Goal: Information Seeking & Learning: Learn about a topic

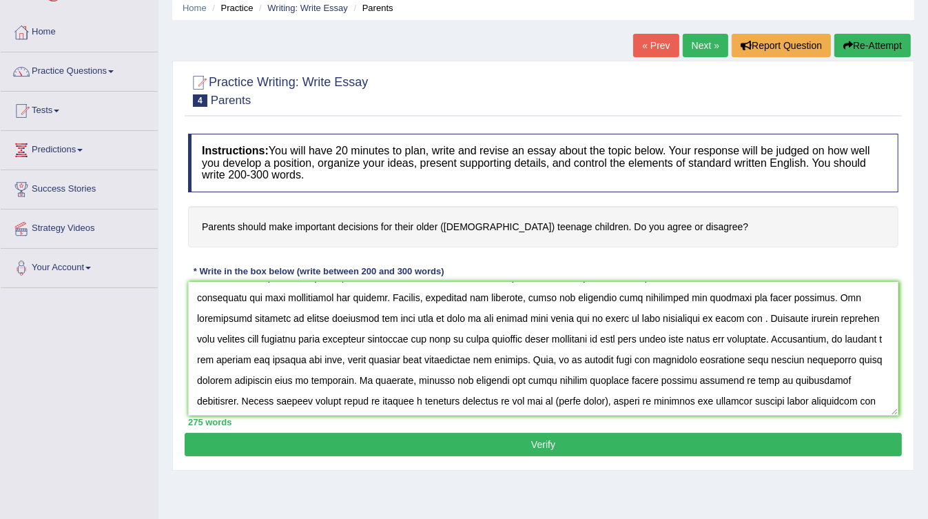
scroll to position [115, 0]
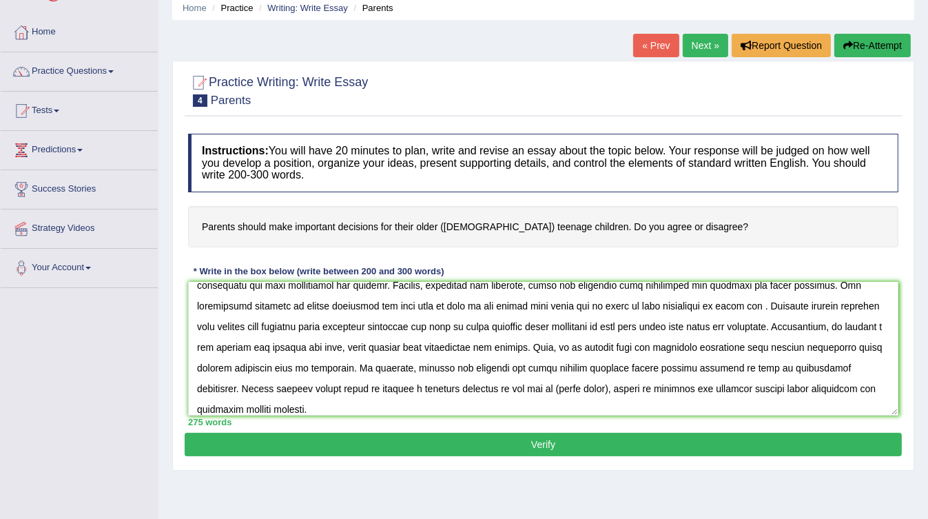
drag, startPoint x: 479, startPoint y: 383, endPoint x: 531, endPoint y: 382, distance: 51.7
click at [531, 382] on textarea at bounding box center [543, 349] width 710 height 134
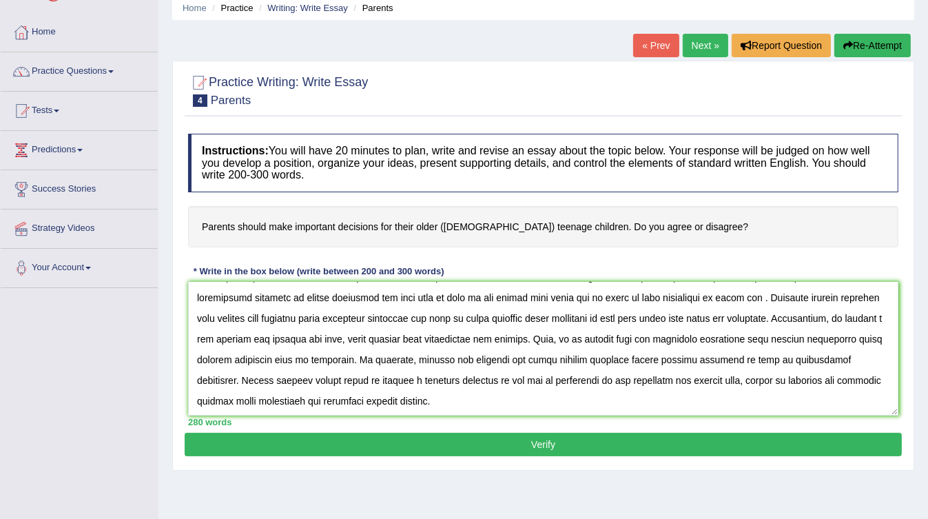
scroll to position [110, 0]
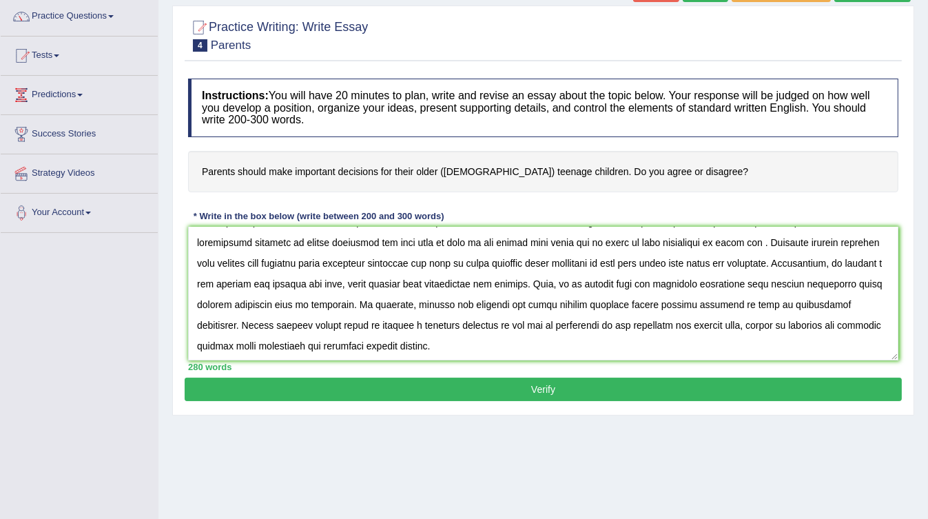
type textarea "The increasing influence of Parents on our lives has ignited numerous discussio…"
click at [513, 385] on button "Verify" at bounding box center [543, 388] width 717 height 23
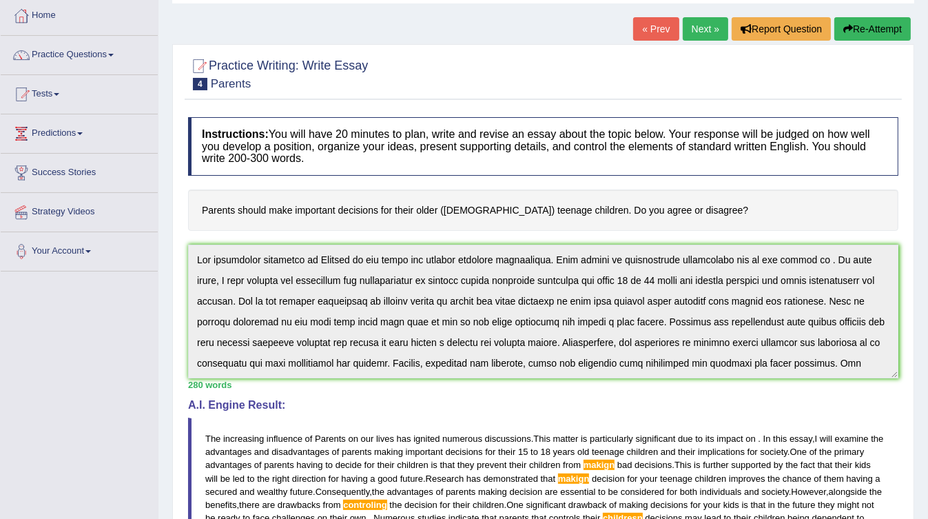
scroll to position [70, 0]
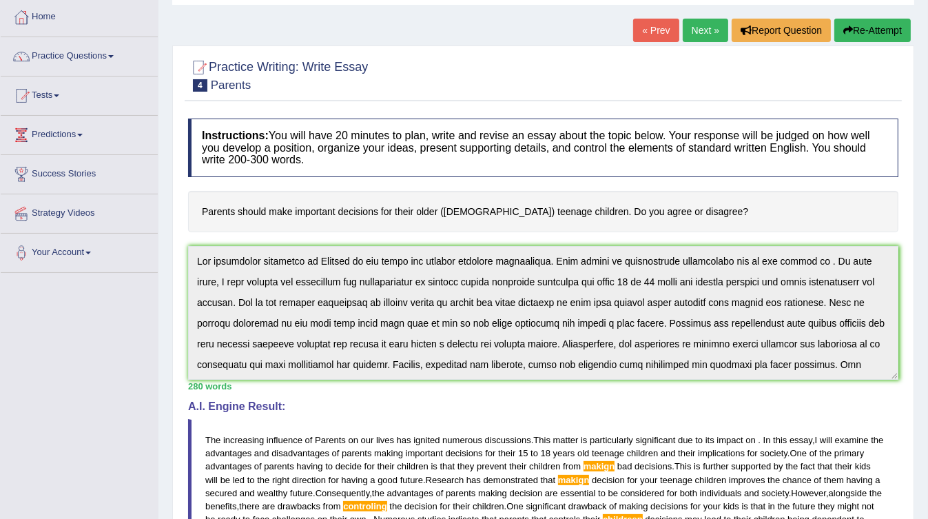
click at [855, 32] on button "Re-Attempt" at bounding box center [872, 30] width 76 height 23
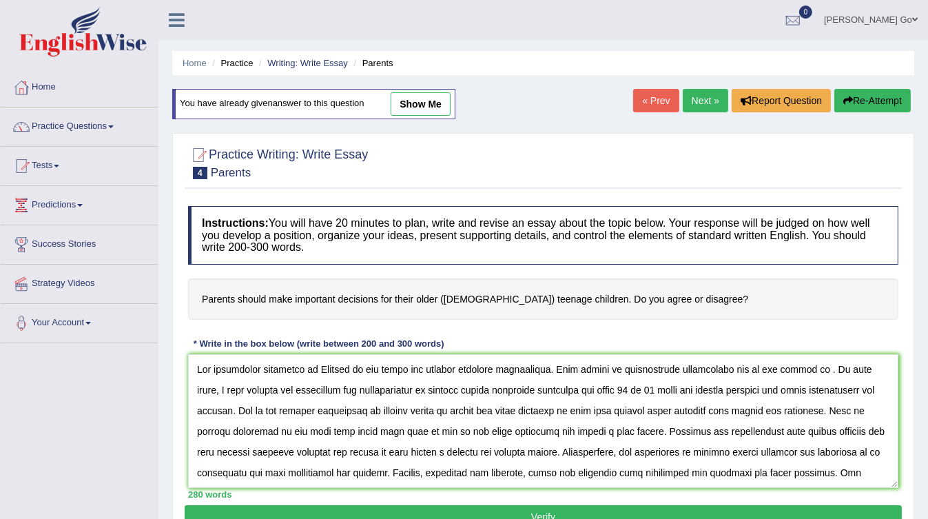
click at [765, 430] on textarea at bounding box center [543, 421] width 710 height 134
drag, startPoint x: 203, startPoint y: 366, endPoint x: 844, endPoint y: 368, distance: 642.0
click at [844, 368] on textarea at bounding box center [543, 421] width 710 height 134
click at [796, 365] on textarea at bounding box center [543, 421] width 710 height 134
drag, startPoint x: 291, startPoint y: 389, endPoint x: 464, endPoint y: 387, distance: 173.6
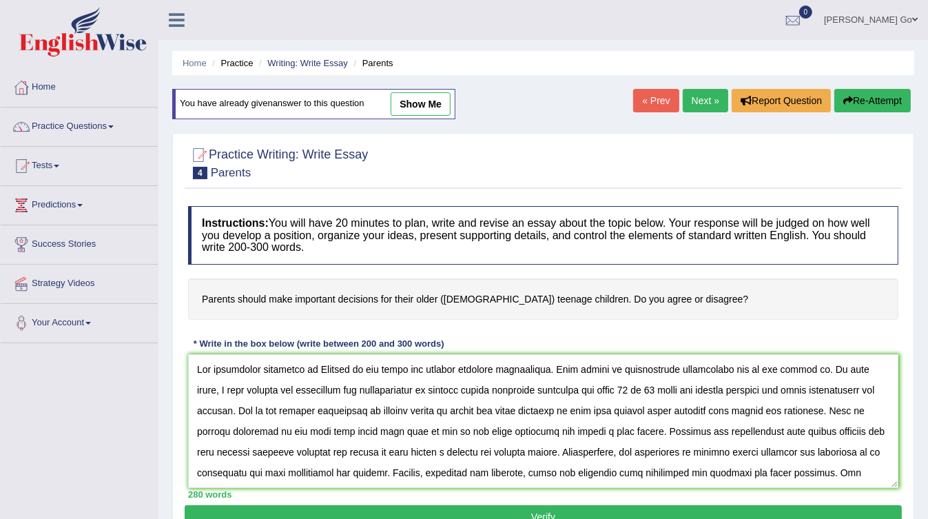
click at [464, 387] on textarea at bounding box center [543, 421] width 710 height 134
drag, startPoint x: 479, startPoint y: 388, endPoint x: 870, endPoint y: 394, distance: 390.6
click at [870, 394] on textarea at bounding box center [543, 421] width 710 height 134
click at [216, 411] on textarea at bounding box center [543, 421] width 710 height 134
drag, startPoint x: 238, startPoint y: 407, endPoint x: 791, endPoint y: 411, distance: 553.8
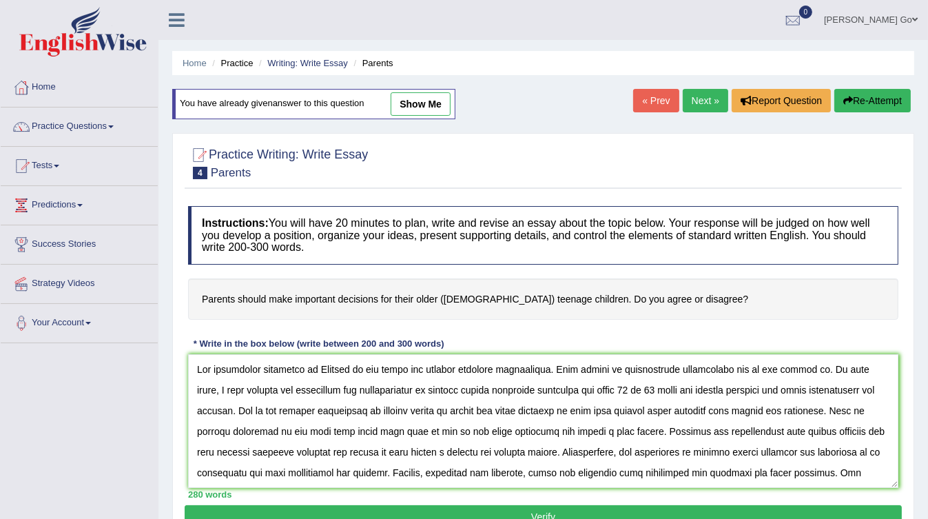
click at [791, 411] on textarea at bounding box center [543, 421] width 710 height 134
click at [754, 413] on textarea at bounding box center [543, 421] width 710 height 134
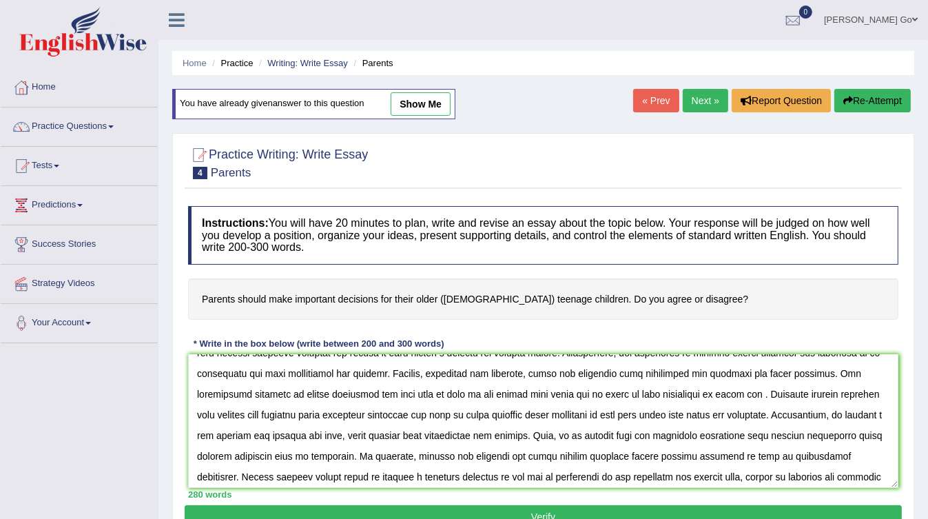
scroll to position [60, 0]
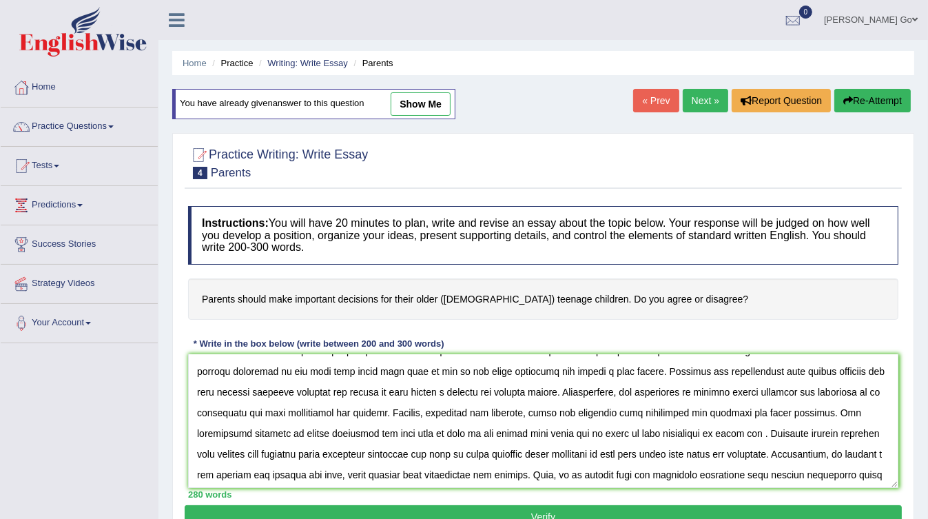
click at [197, 406] on textarea at bounding box center [543, 421] width 710 height 134
drag, startPoint x: 302, startPoint y: 430, endPoint x: 751, endPoint y: 437, distance: 449.9
click at [751, 437] on textarea at bounding box center [543, 421] width 710 height 134
click at [709, 431] on textarea at bounding box center [543, 421] width 710 height 134
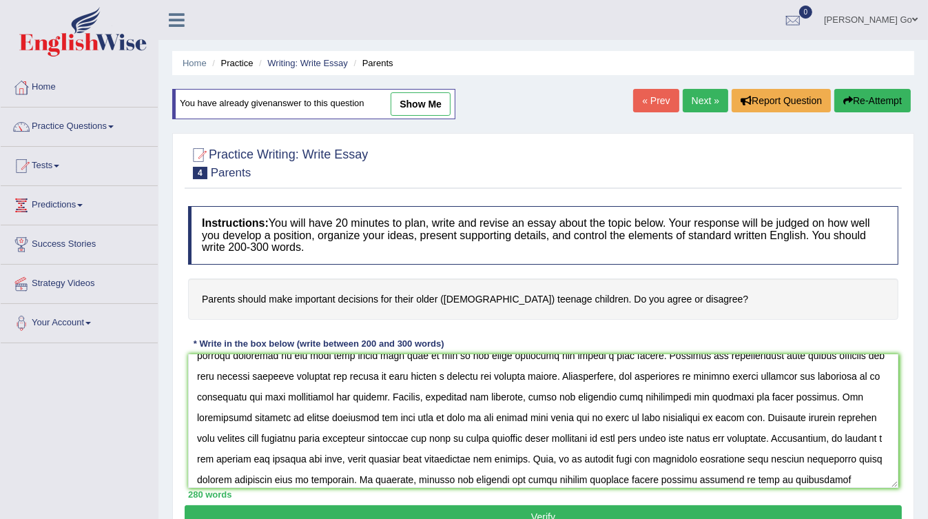
scroll to position [115, 0]
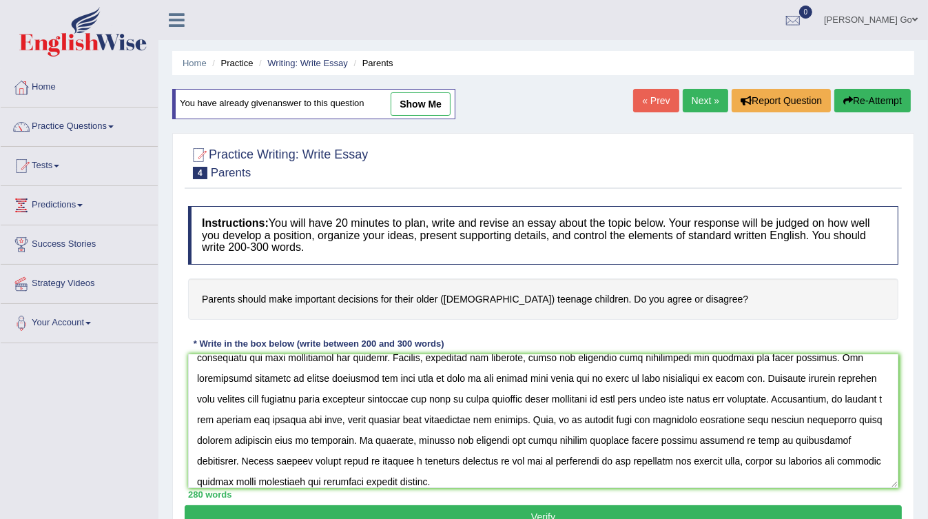
drag, startPoint x: 286, startPoint y: 395, endPoint x: 554, endPoint y: 394, distance: 268.6
click at [554, 394] on textarea at bounding box center [543, 421] width 710 height 134
drag, startPoint x: 557, startPoint y: 394, endPoint x: 880, endPoint y: 422, distance: 324.2
click at [880, 422] on textarea at bounding box center [543, 421] width 710 height 134
click at [813, 417] on textarea at bounding box center [543, 421] width 710 height 134
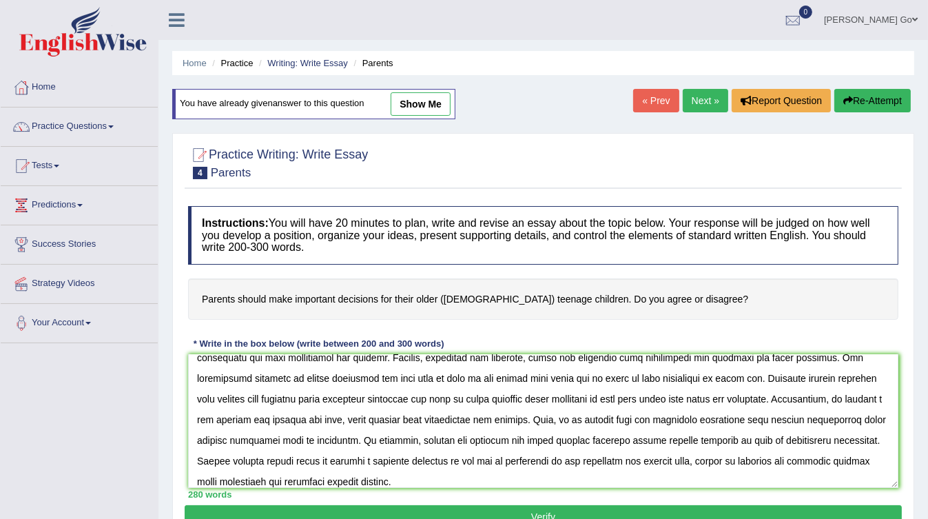
drag, startPoint x: 257, startPoint y: 437, endPoint x: 327, endPoint y: 433, distance: 70.3
click at [327, 433] on textarea at bounding box center [543, 421] width 710 height 134
drag, startPoint x: 373, startPoint y: 433, endPoint x: 853, endPoint y: 436, distance: 480.1
click at [853, 436] on textarea at bounding box center [543, 421] width 710 height 134
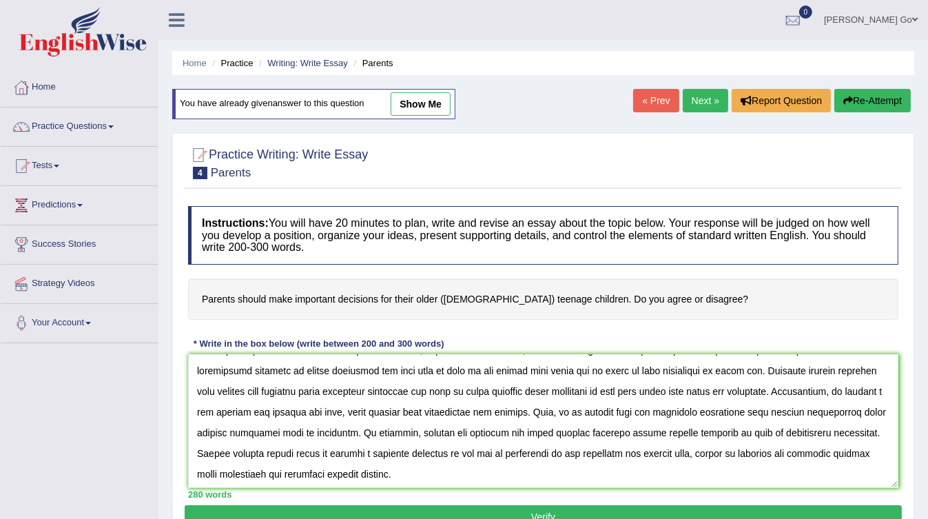
scroll to position [123, 0]
drag, startPoint x: 290, startPoint y: 449, endPoint x: 581, endPoint y: 459, distance: 290.8
click at [581, 459] on textarea at bounding box center [543, 421] width 710 height 134
click at [552, 454] on textarea at bounding box center [543, 421] width 710 height 134
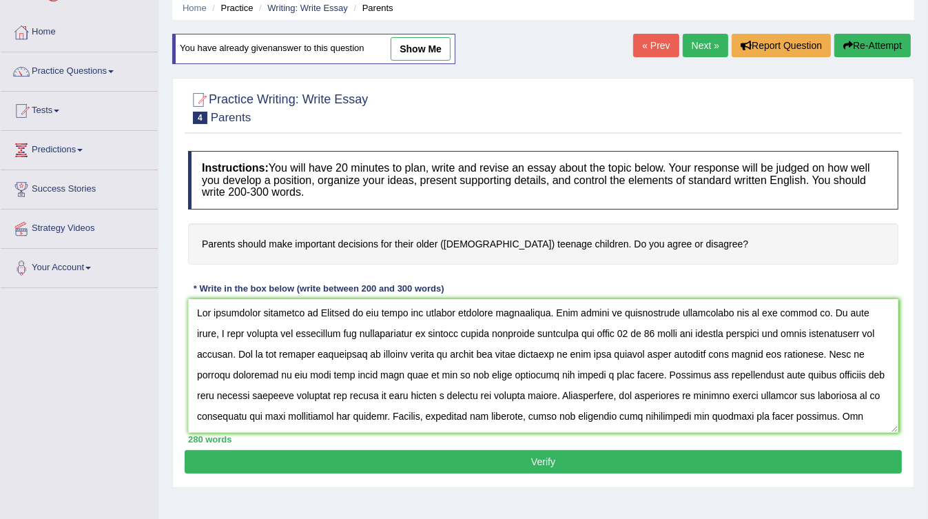
scroll to position [0, 0]
drag, startPoint x: 233, startPoint y: 355, endPoint x: 878, endPoint y: 352, distance: 644.7
click at [878, 352] on textarea at bounding box center [543, 366] width 710 height 134
drag, startPoint x: 297, startPoint y: 374, endPoint x: 876, endPoint y: 382, distance: 579.3
click at [876, 382] on textarea at bounding box center [543, 366] width 710 height 134
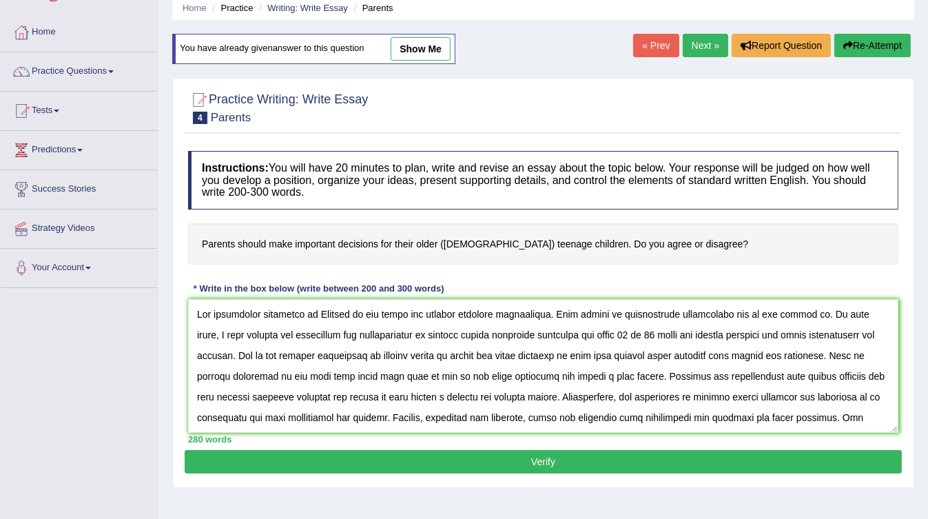
drag, startPoint x: 232, startPoint y: 395, endPoint x: 858, endPoint y: 403, distance: 625.5
click at [857, 403] on textarea at bounding box center [543, 366] width 710 height 134
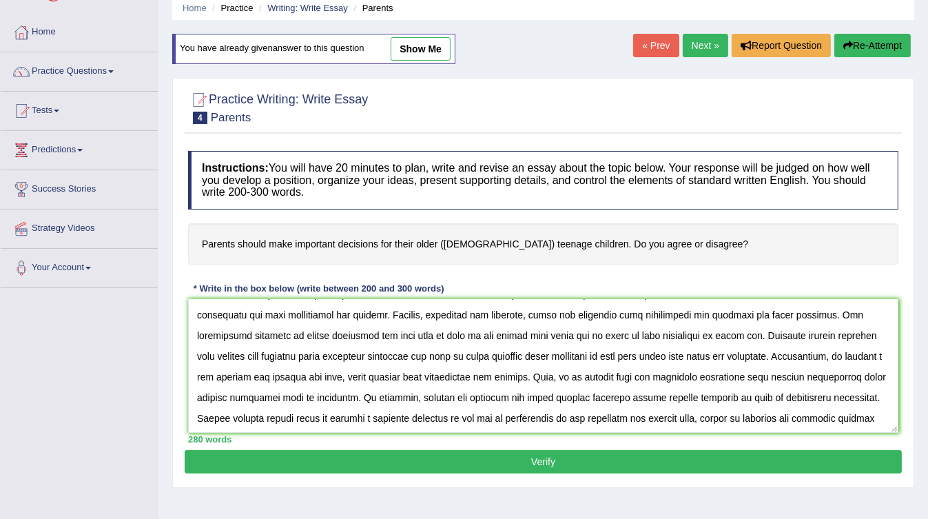
scroll to position [110, 0]
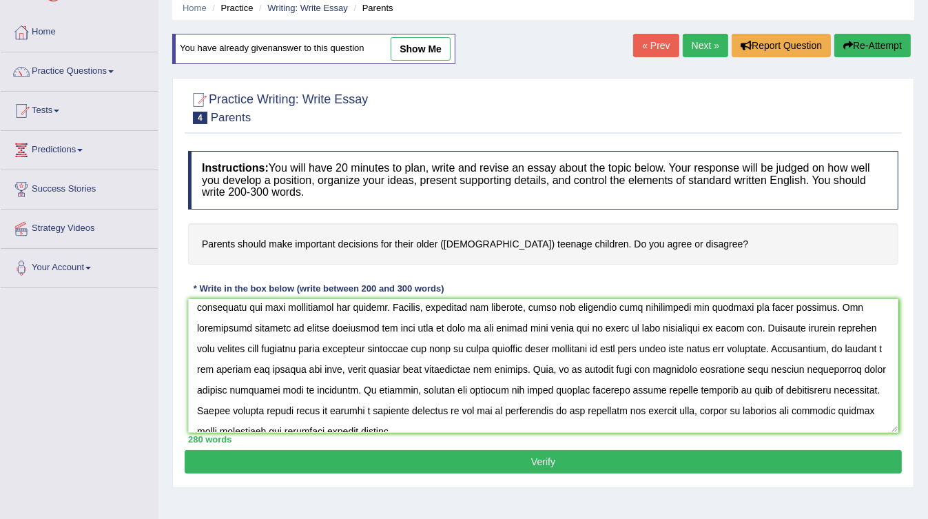
drag, startPoint x: 261, startPoint y: 308, endPoint x: 699, endPoint y: 331, distance: 438.7
click at [700, 326] on textarea at bounding box center [543, 366] width 710 height 134
type textarea "The increasing influence of Parents on our lives has ignited numerous discussio…"
click at [649, 461] on button "Verify" at bounding box center [543, 461] width 717 height 23
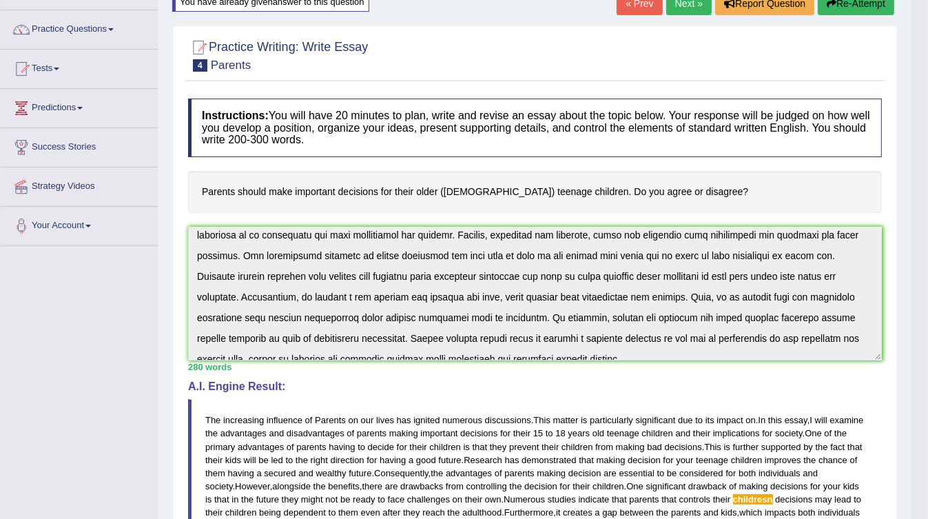
scroll to position [55, 0]
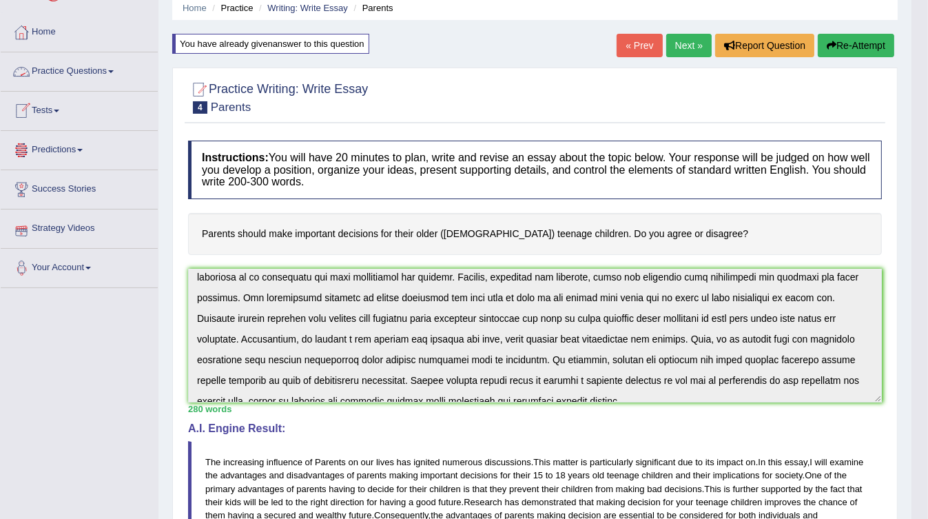
click at [681, 42] on link "Next »" at bounding box center [688, 45] width 45 height 23
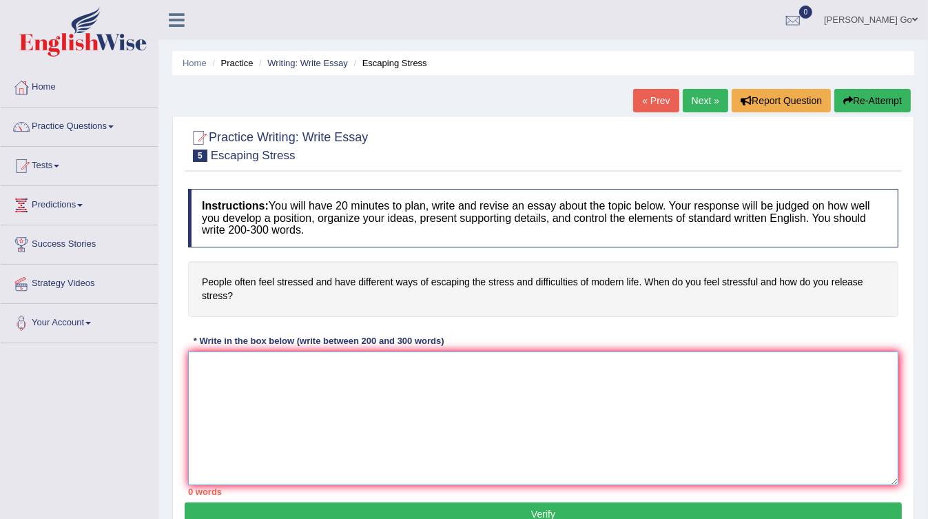
click at [483, 411] on textarea at bounding box center [543, 418] width 710 height 134
paste textarea "The increasing influence of (essay topic) on our lives has ignited numerous dis…"
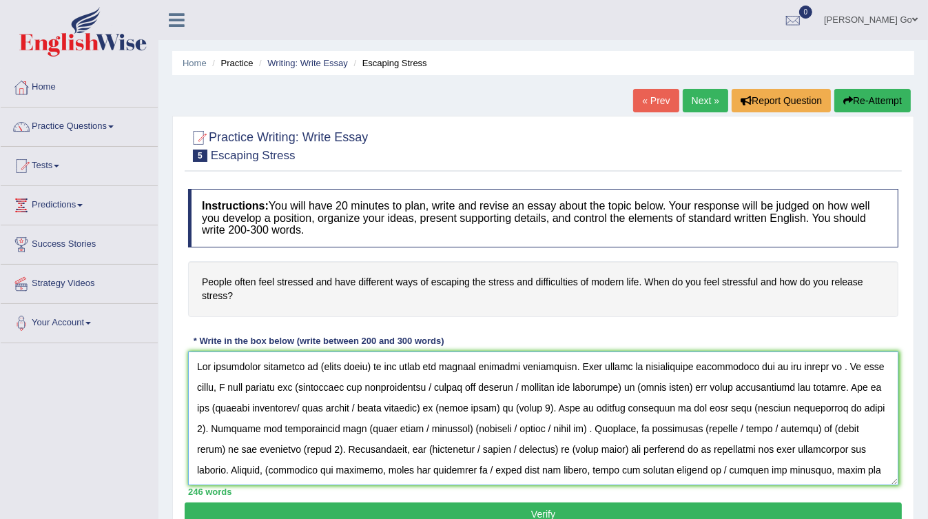
click at [314, 365] on textarea at bounding box center [543, 418] width 710 height 134
click at [318, 364] on textarea at bounding box center [543, 418] width 710 height 134
drag, startPoint x: 317, startPoint y: 364, endPoint x: 371, endPoint y: 364, distance: 54.4
click at [371, 364] on textarea at bounding box center [543, 418] width 710 height 134
type textarea "The increasing influence of (essay topic) on our lives has ignited numerous dis…"
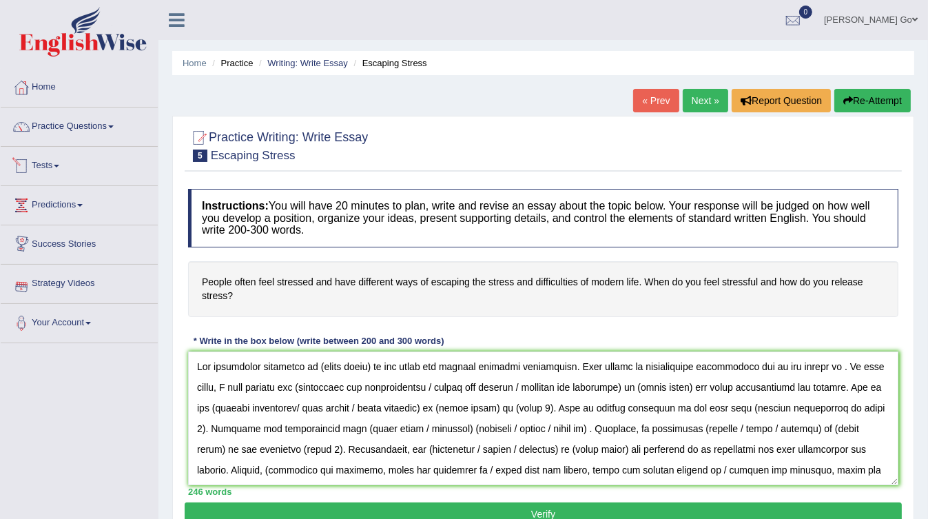
click at [59, 165] on span at bounding box center [57, 166] width 6 height 3
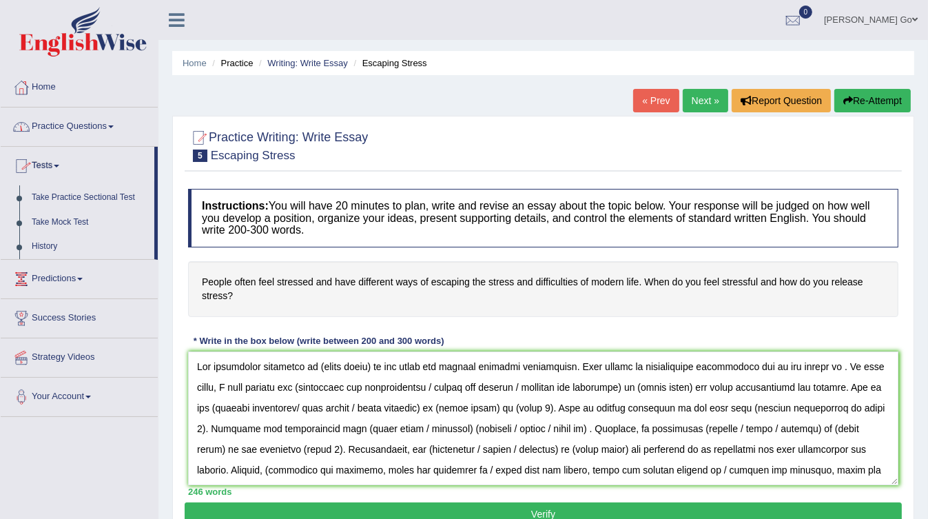
click at [94, 118] on link "Practice Questions" at bounding box center [79, 124] width 157 height 34
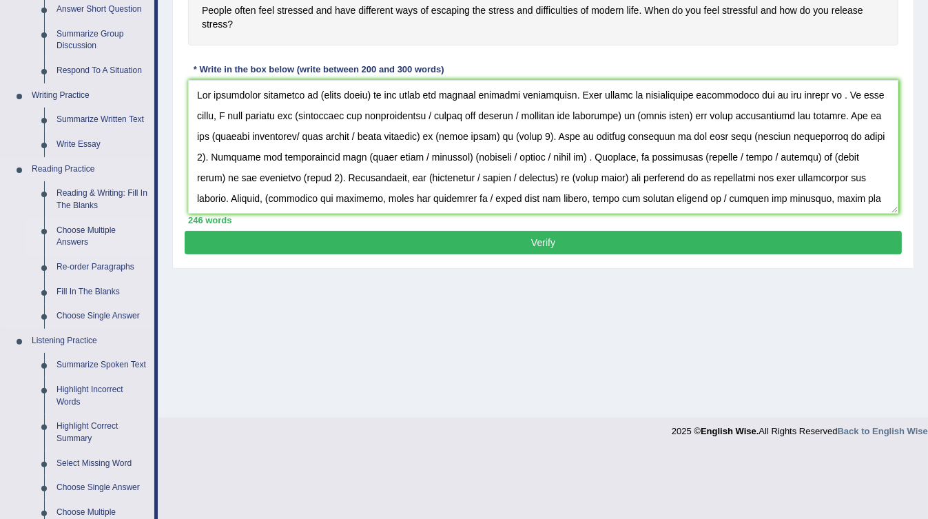
scroll to position [276, 0]
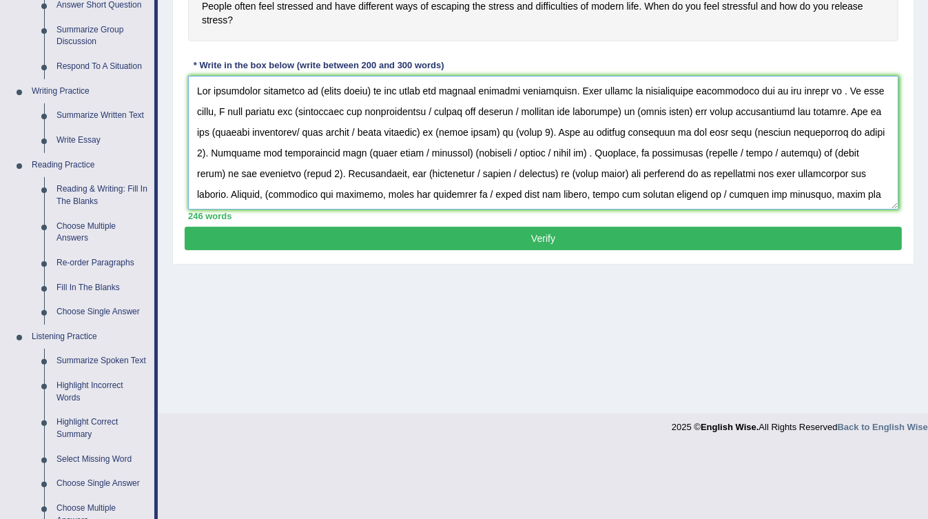
click at [769, 134] on textarea at bounding box center [543, 143] width 710 height 134
